Goal: Find specific page/section: Find specific page/section

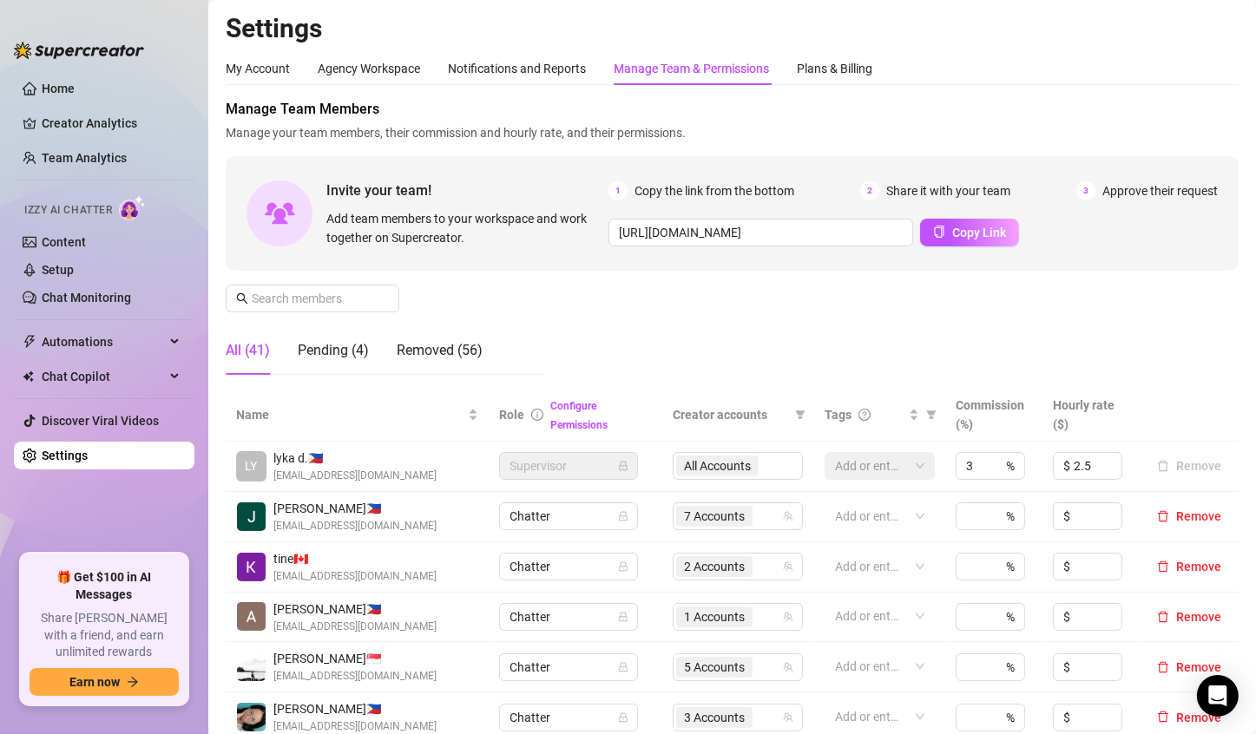
scroll to position [347, 0]
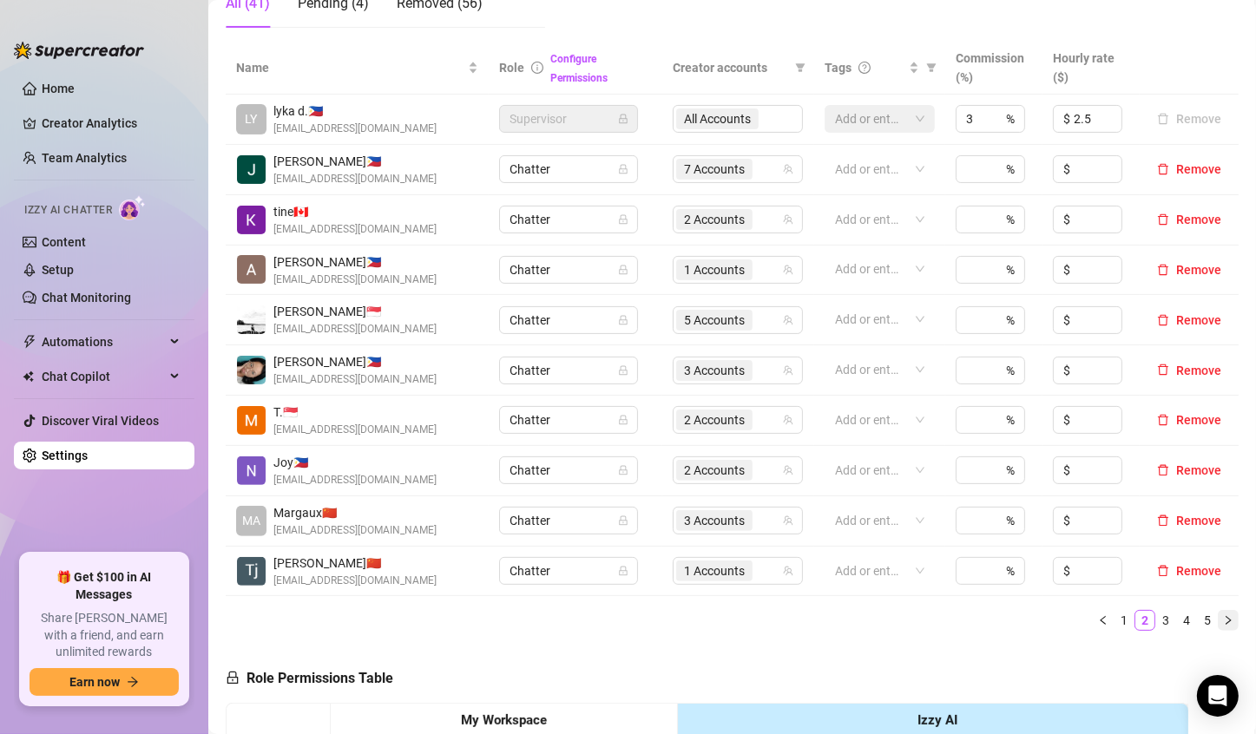
click at [1223, 621] on icon "right" at bounding box center [1228, 620] width 10 height 10
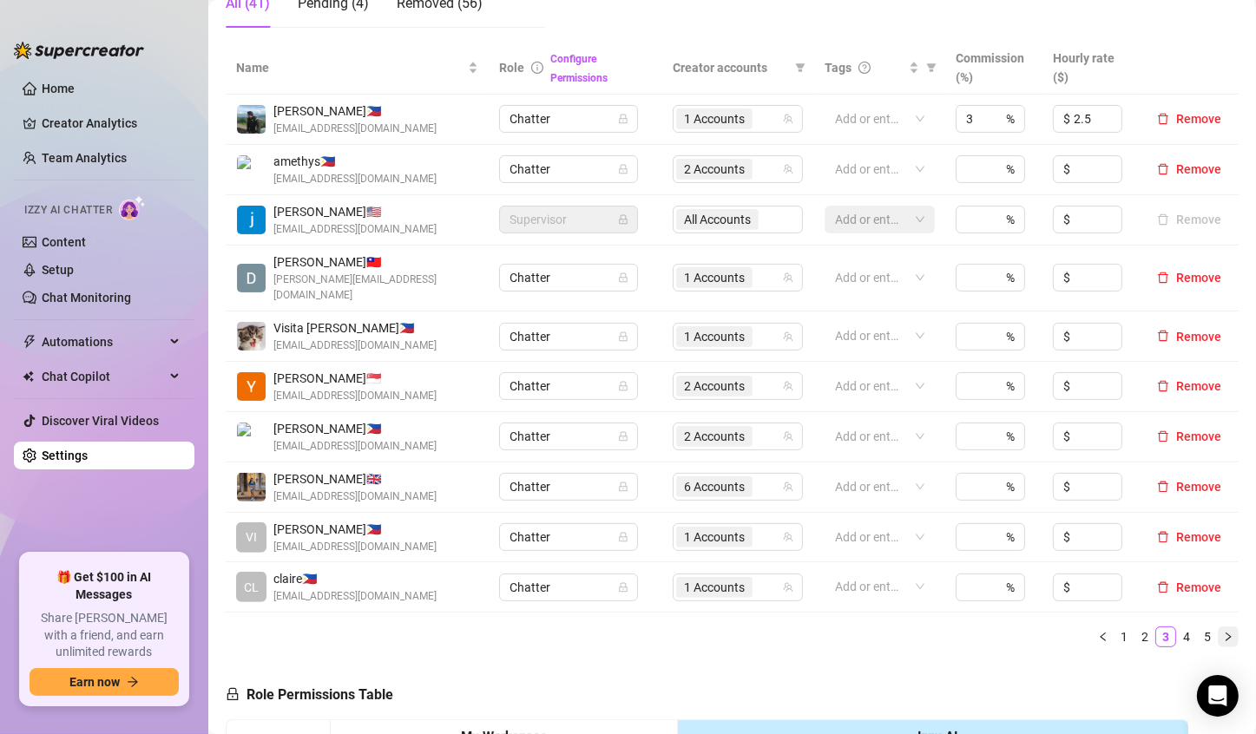
click at [1223, 632] on icon "right" at bounding box center [1228, 637] width 10 height 10
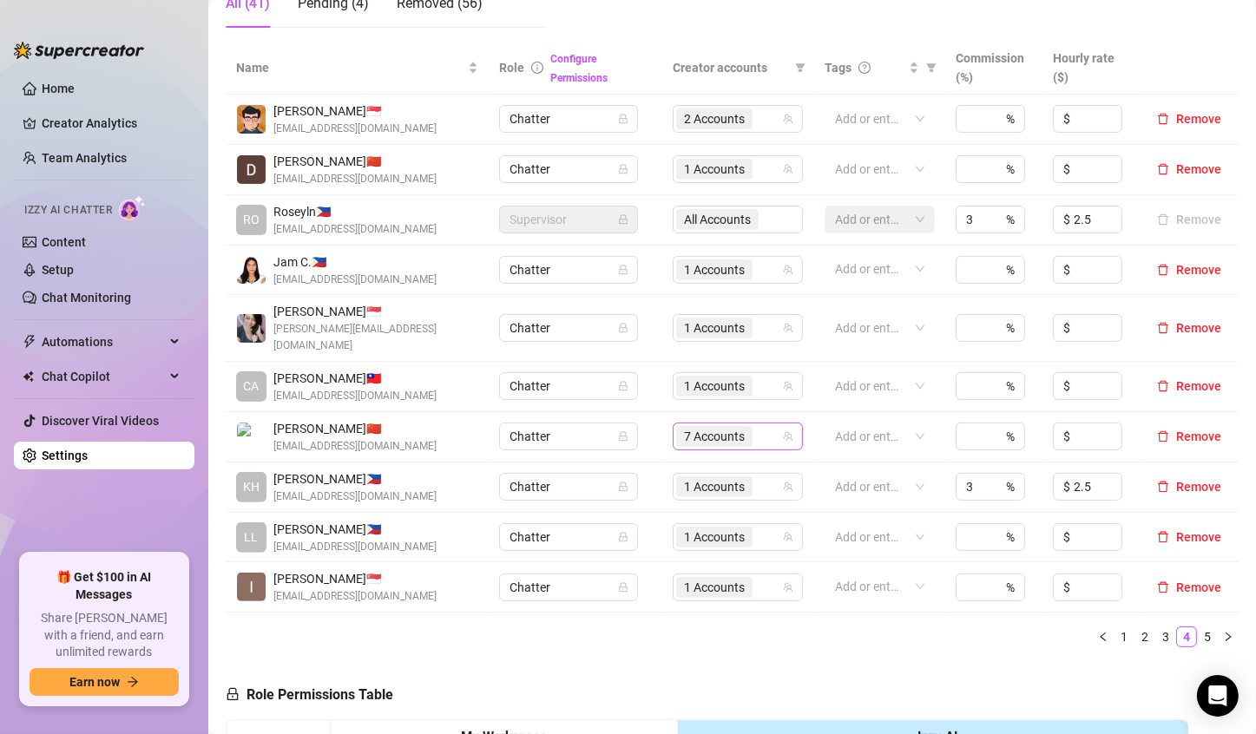
click at [710, 427] on span "7 Accounts" at bounding box center [714, 436] width 61 height 19
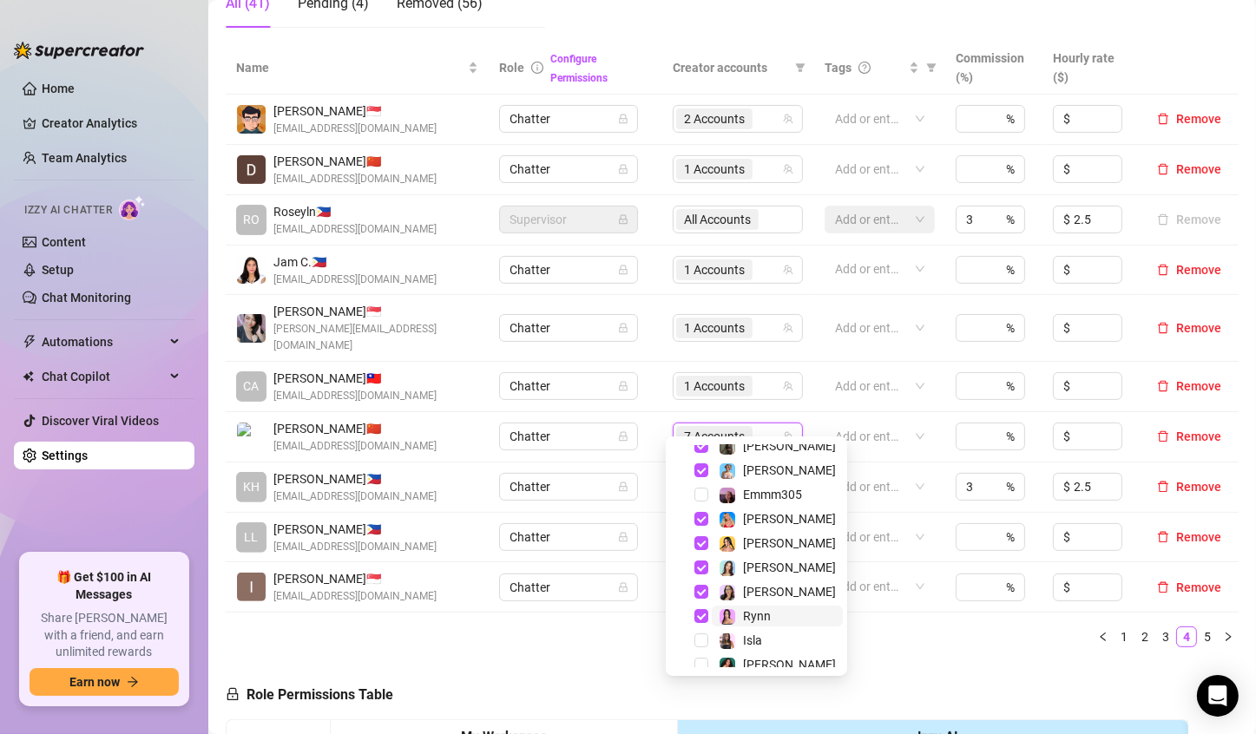
scroll to position [45, 0]
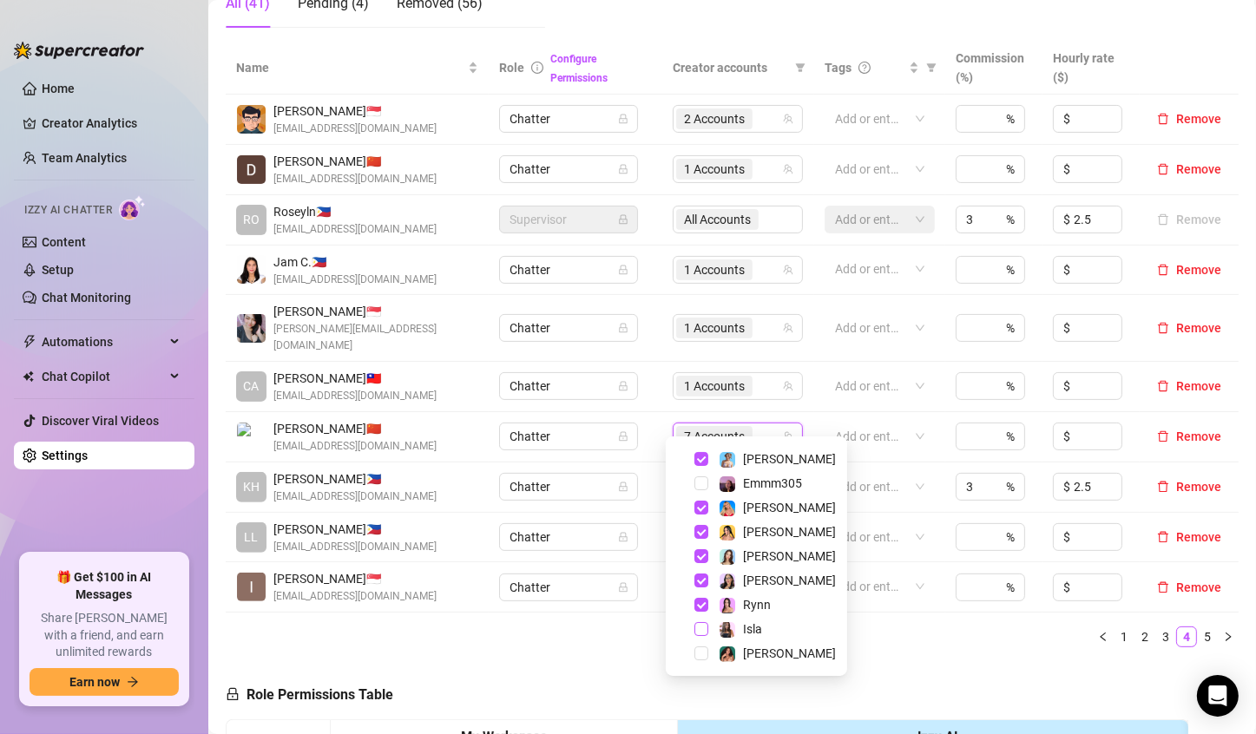
click at [700, 626] on span "Select tree node" at bounding box center [701, 629] width 14 height 14
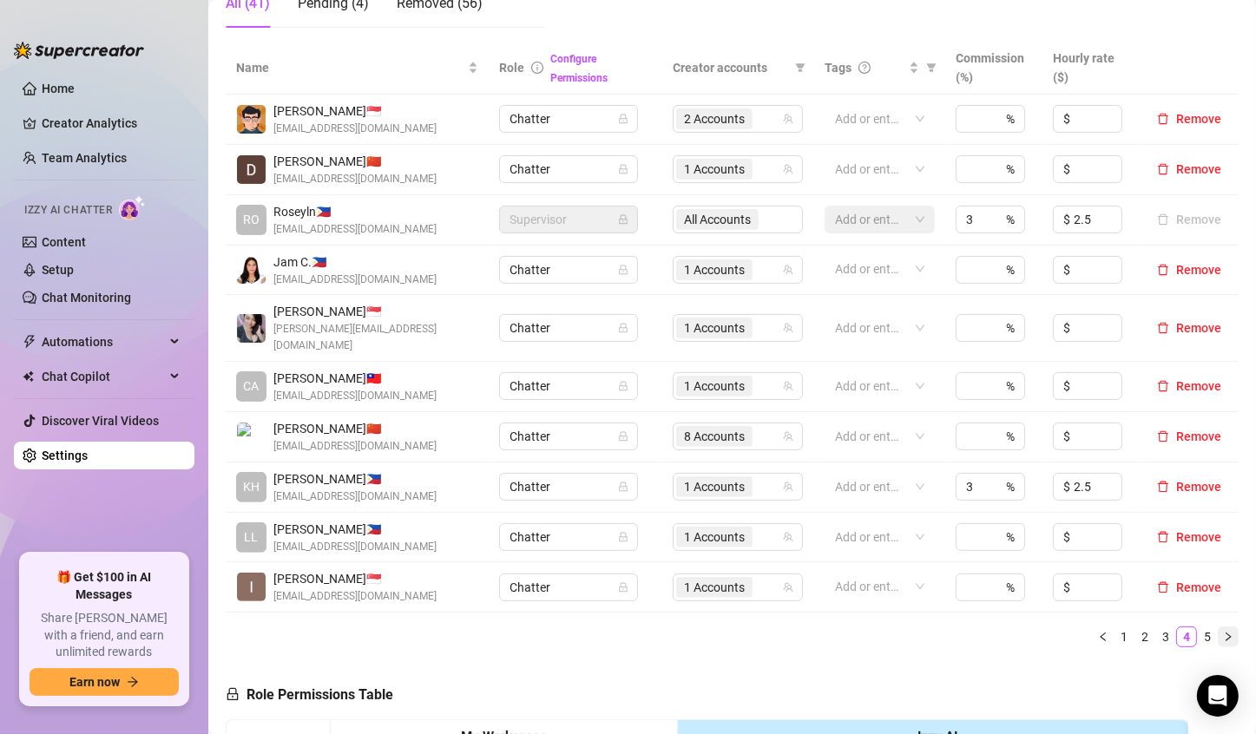
click at [1223, 632] on icon "right" at bounding box center [1228, 637] width 10 height 10
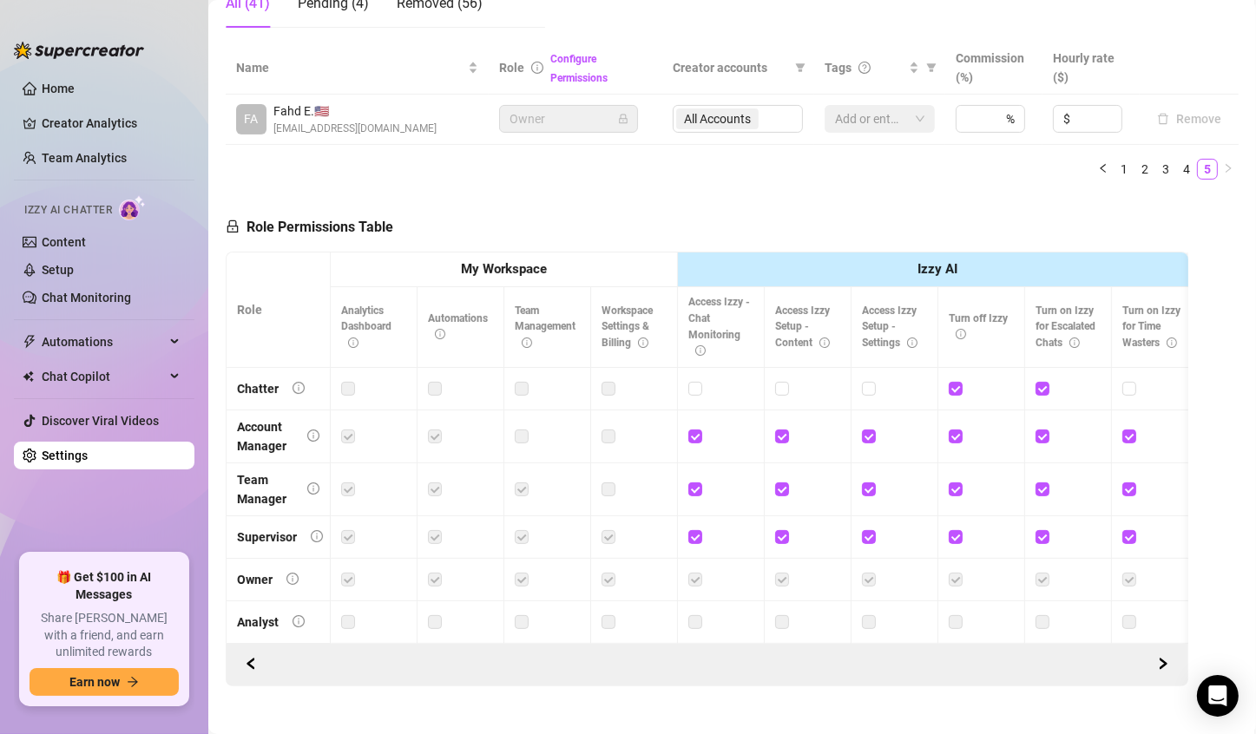
scroll to position [87, 0]
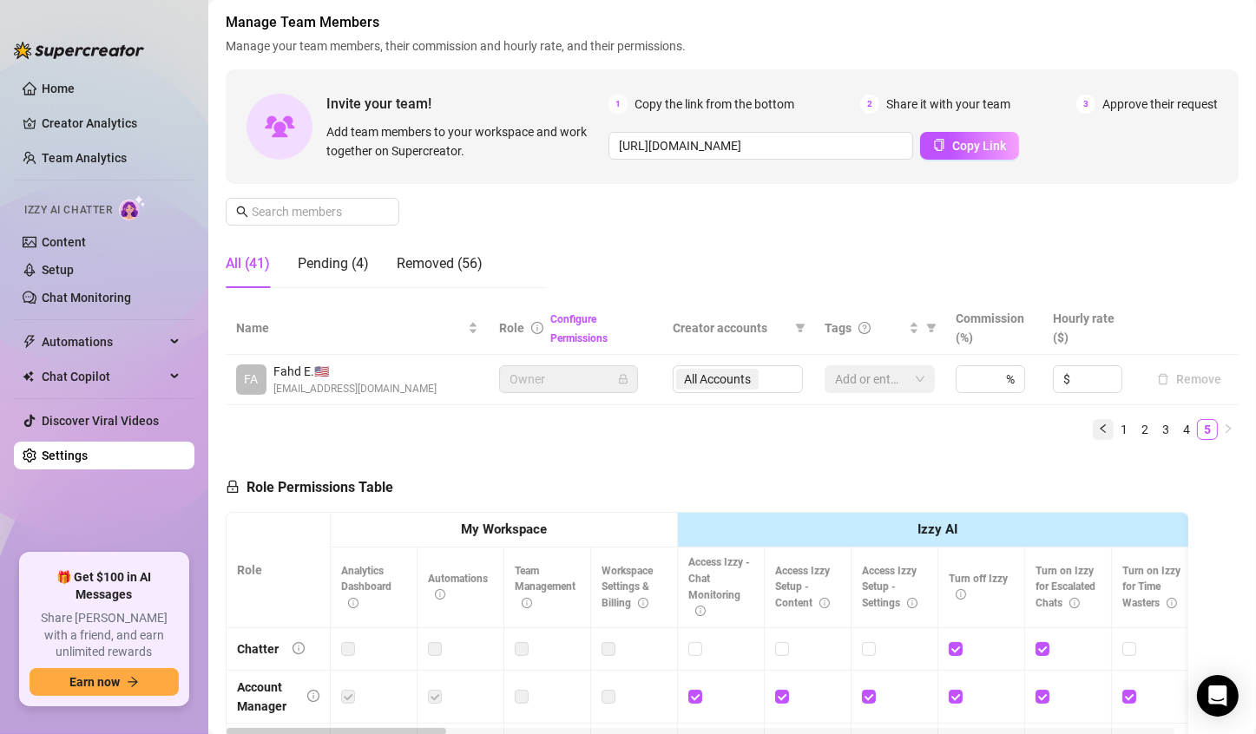
click at [1098, 424] on icon "left" at bounding box center [1103, 429] width 10 height 10
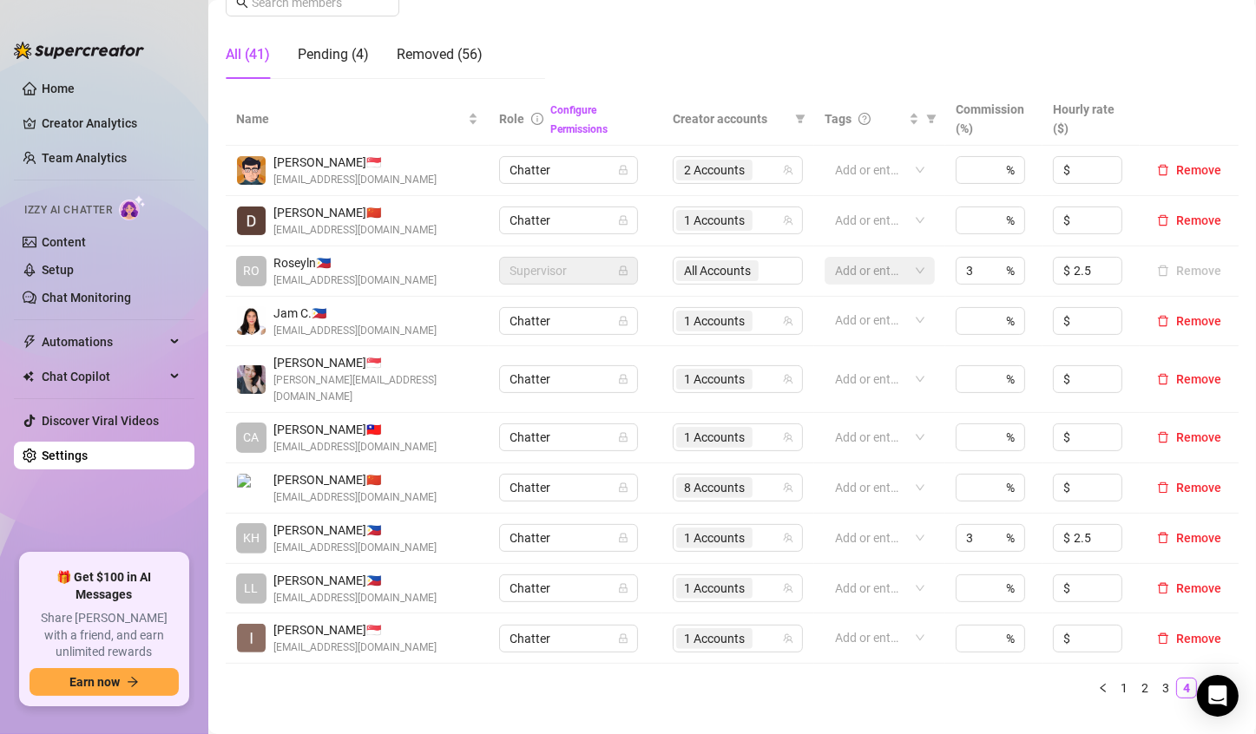
scroll to position [434, 0]
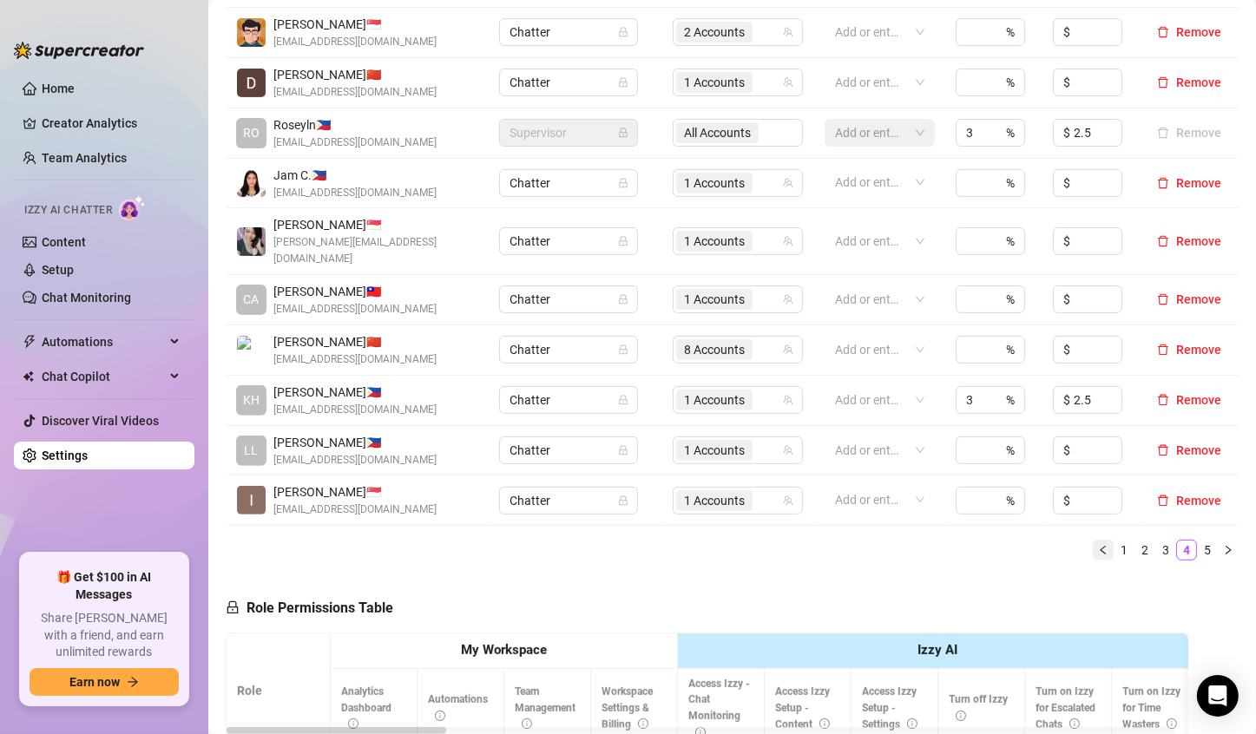
click at [1098, 545] on icon "left" at bounding box center [1103, 550] width 10 height 10
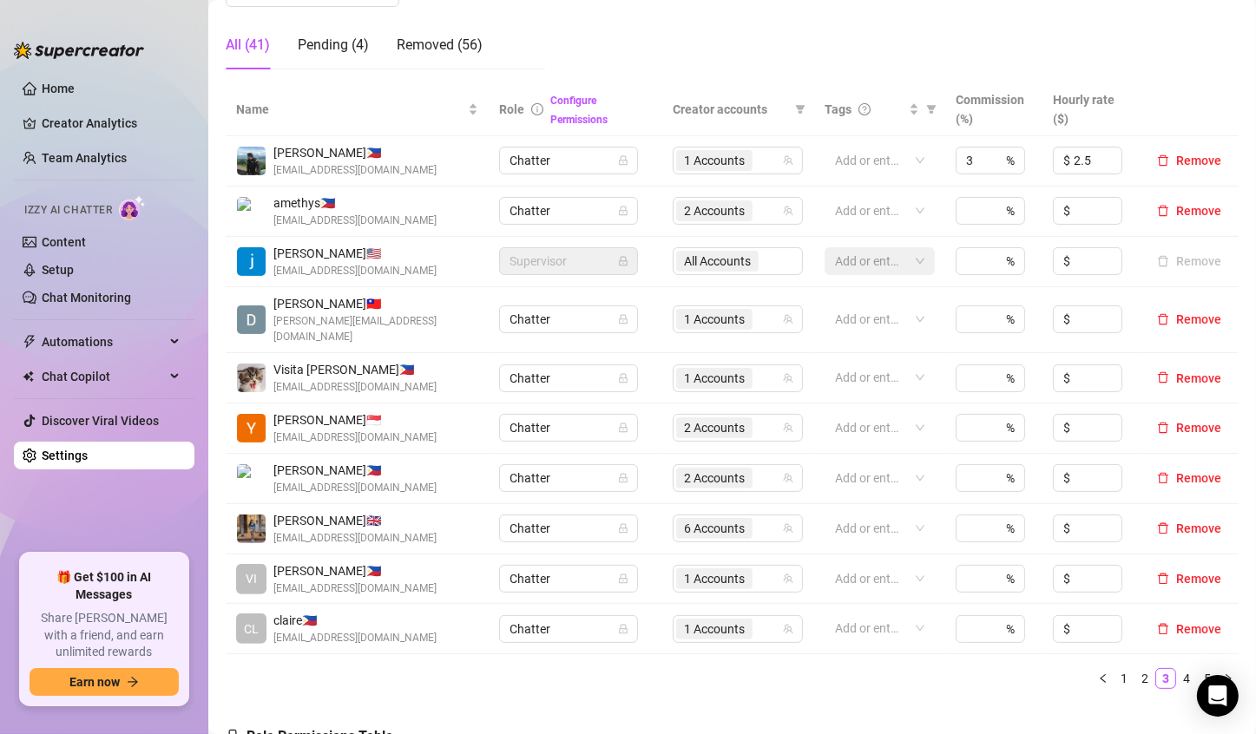
scroll to position [521, 0]
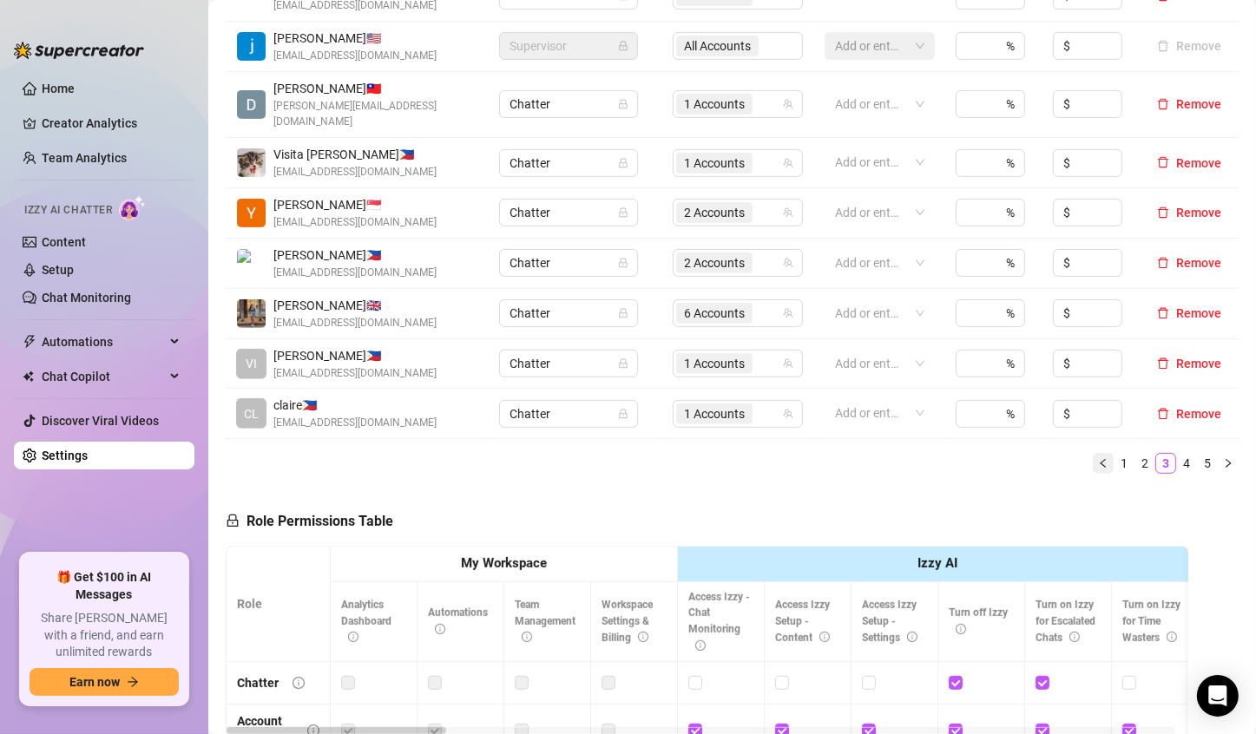
click at [1098, 458] on icon "left" at bounding box center [1103, 463] width 10 height 10
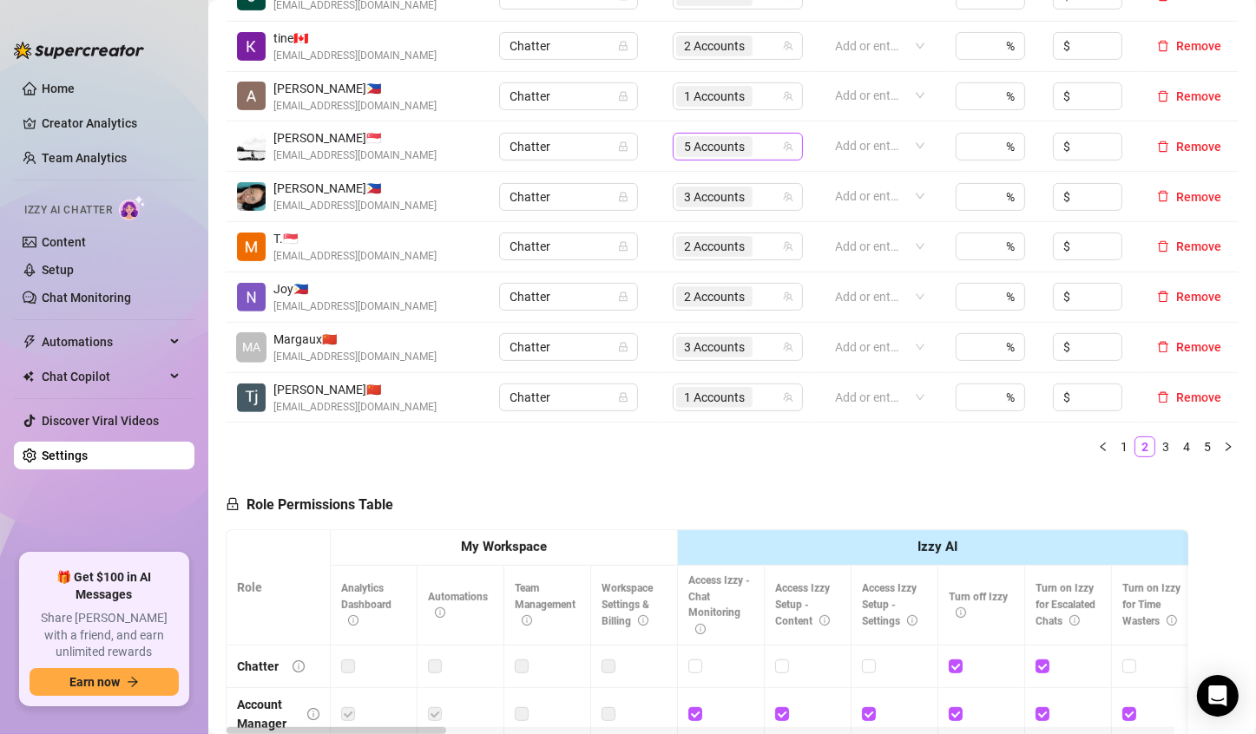
click at [705, 147] on span "5 Accounts" at bounding box center [714, 146] width 61 height 19
click at [740, 479] on div "Role Permissions Table Role My Workspace Izzy AI OnlyFans Side Menu OnlyFans Ch…" at bounding box center [707, 721] width 962 height 500
